Goal: Transaction & Acquisition: Purchase product/service

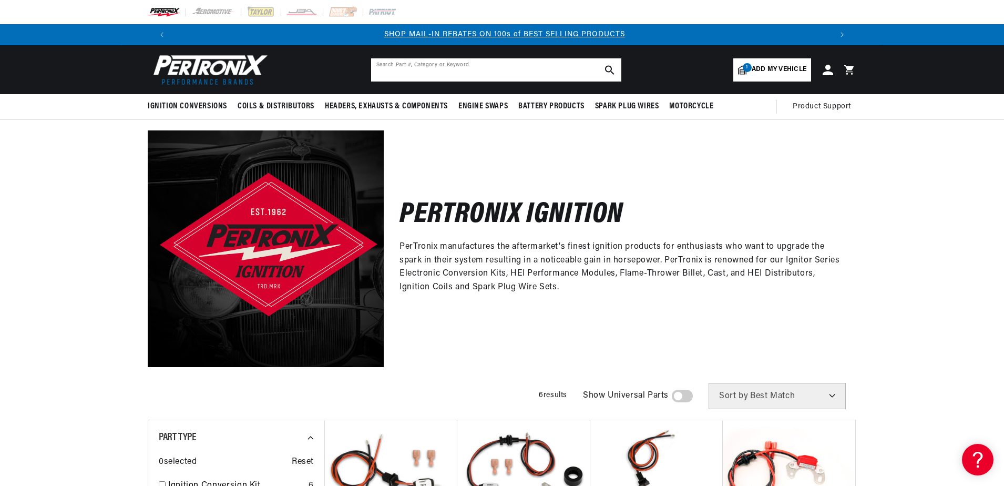
click at [454, 65] on input "text" at bounding box center [496, 69] width 250 height 23
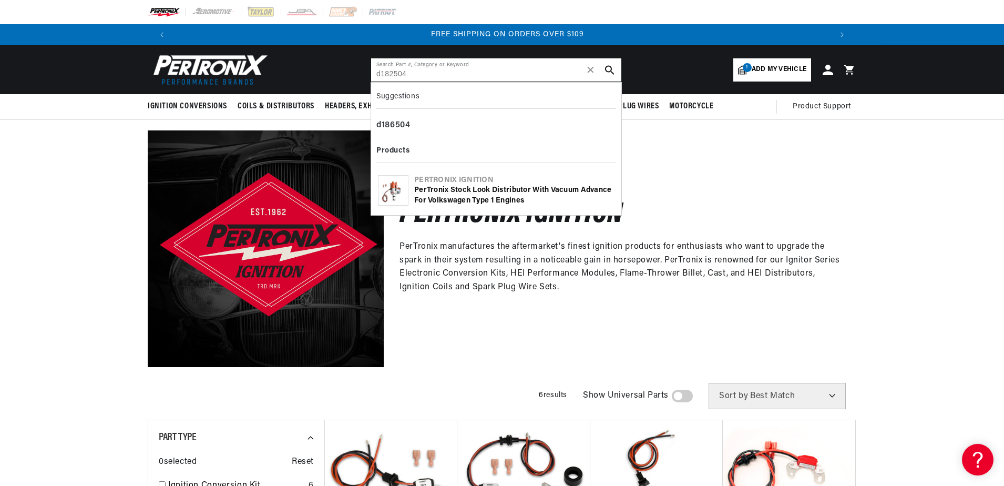
type input "d182504"
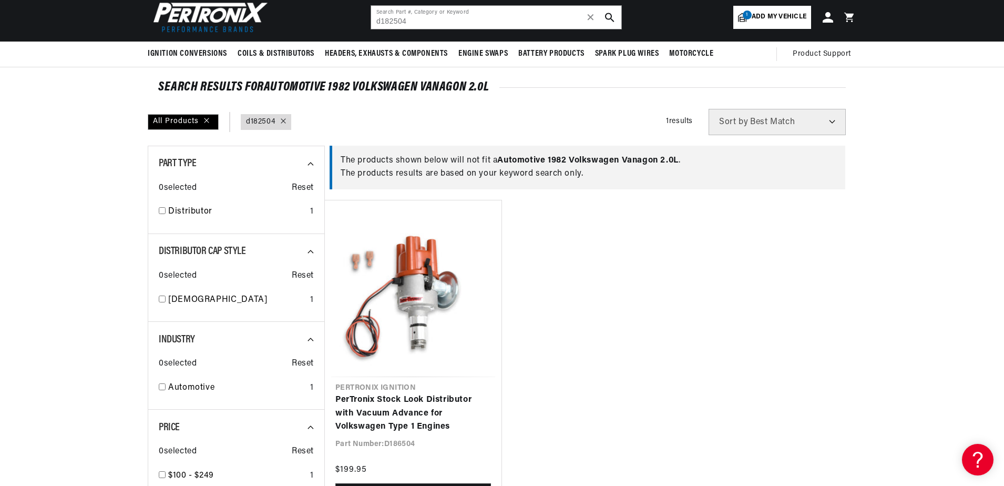
scroll to position [0, 656]
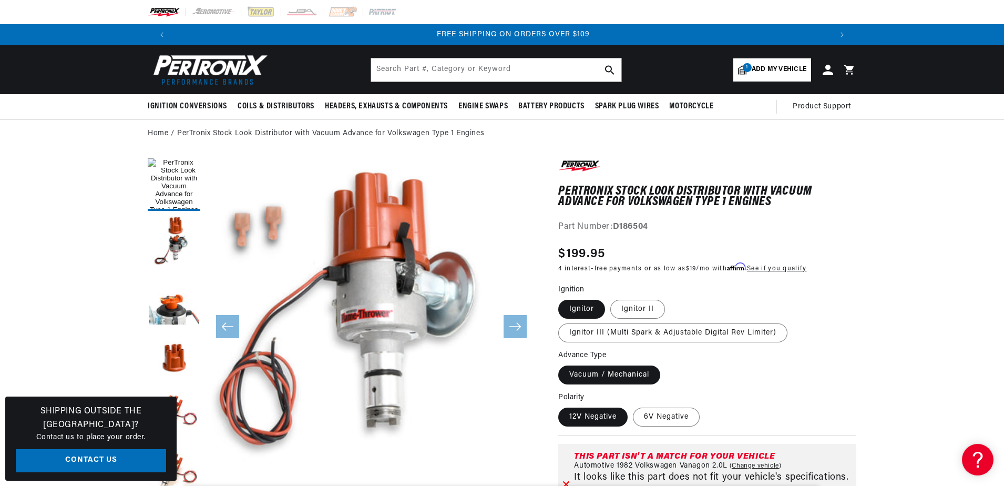
scroll to position [0, 1313]
click at [580, 310] on label "Ignitor" at bounding box center [581, 309] width 47 height 19
click at [561, 298] on input "Ignitor" at bounding box center [561, 297] width 1 height 1
click at [633, 306] on label "Ignitor II" at bounding box center [637, 309] width 55 height 19
click at [611, 298] on input "Ignitor II" at bounding box center [610, 297] width 1 height 1
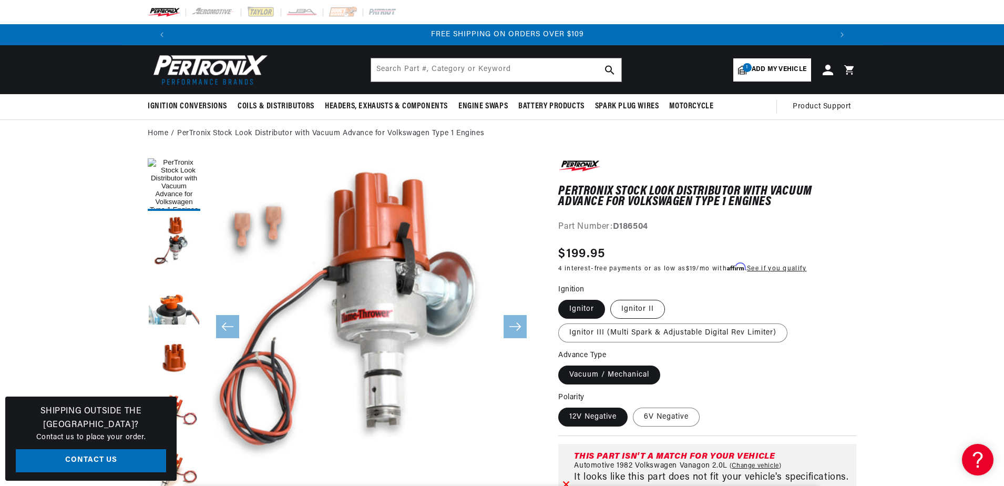
radio input "true"
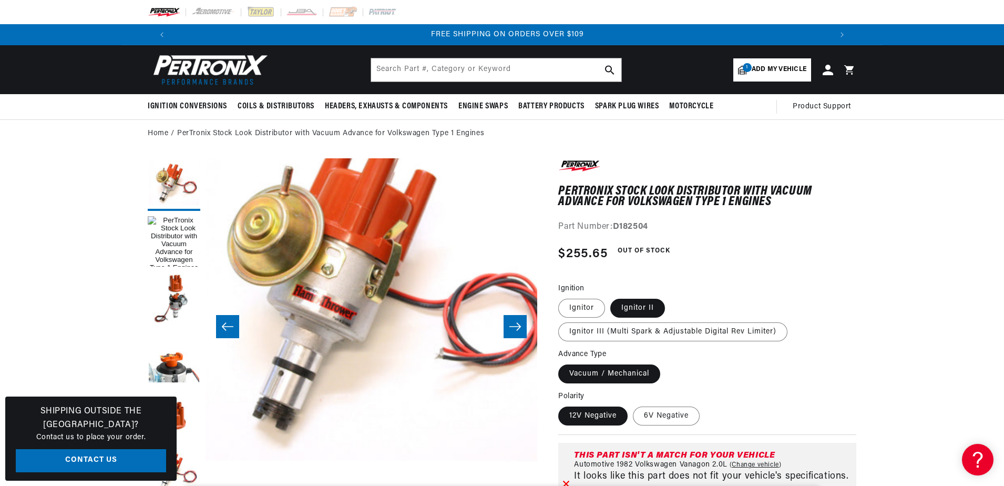
scroll to position [33, 0]
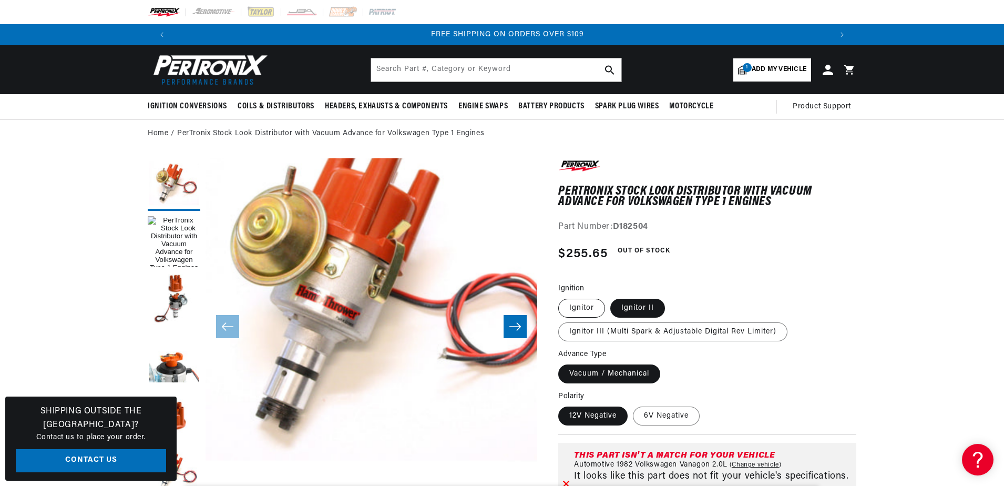
click at [583, 305] on label "Ignitor" at bounding box center [581, 308] width 47 height 19
click at [561, 297] on input "Ignitor" at bounding box center [561, 296] width 1 height 1
radio input "true"
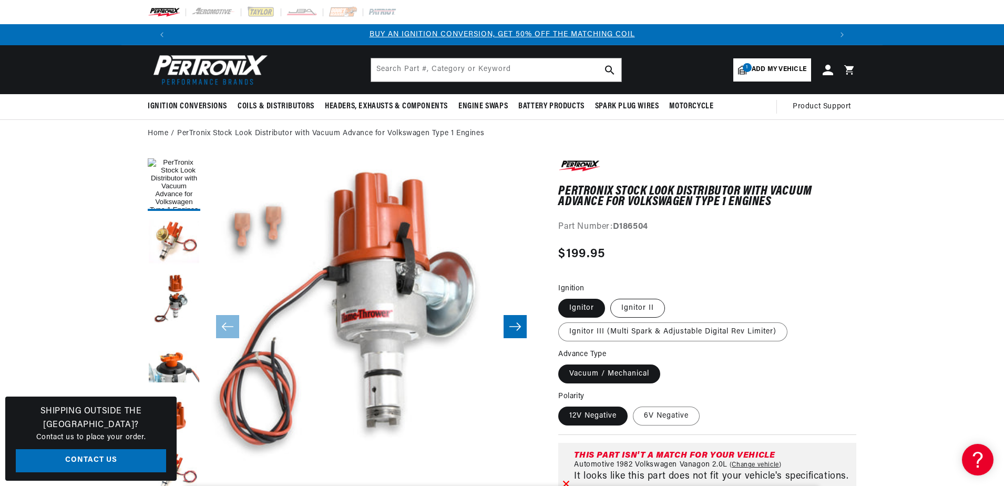
click at [624, 303] on label "Ignitor II" at bounding box center [637, 308] width 55 height 19
click at [611, 297] on input "Ignitor II" at bounding box center [610, 296] width 1 height 1
radio input "true"
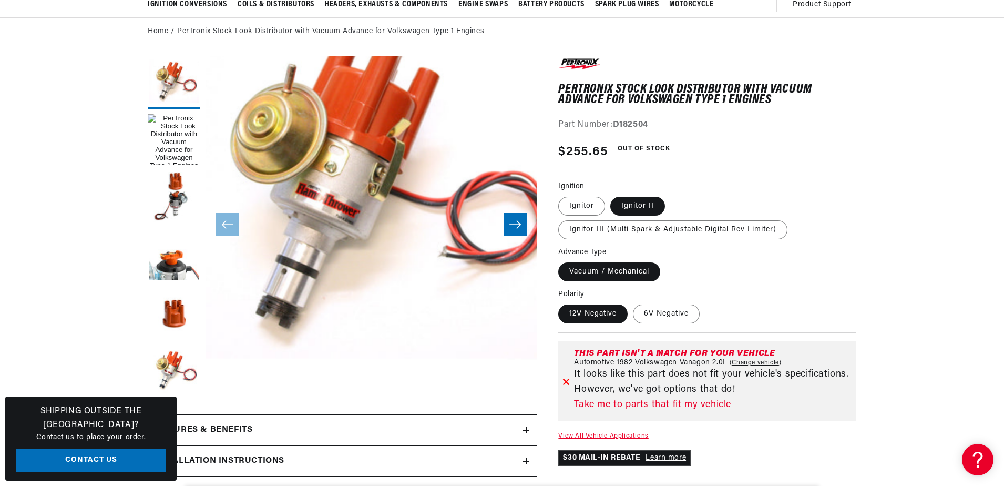
scroll to position [105, 0]
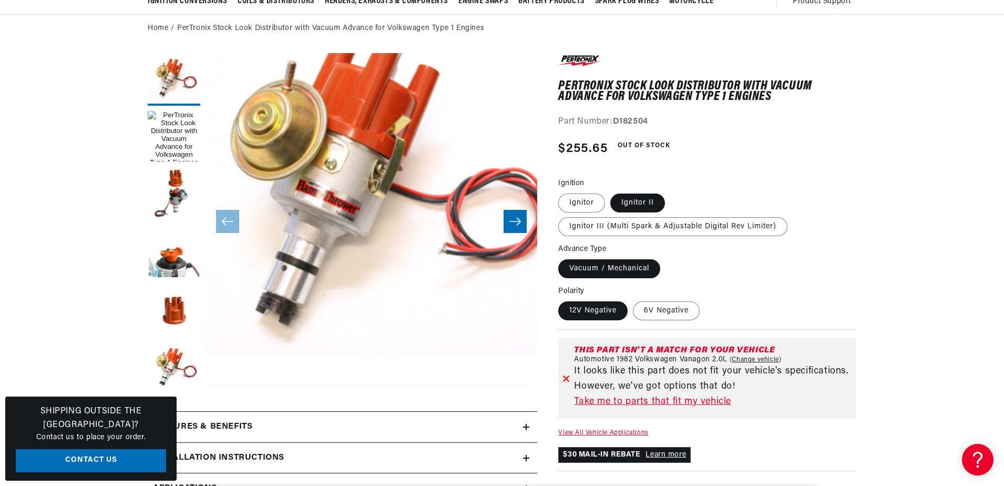
click at [640, 401] on link "Take me to parts that fit my vehicle" at bounding box center [713, 401] width 278 height 15
